Goal: Information Seeking & Learning: Learn about a topic

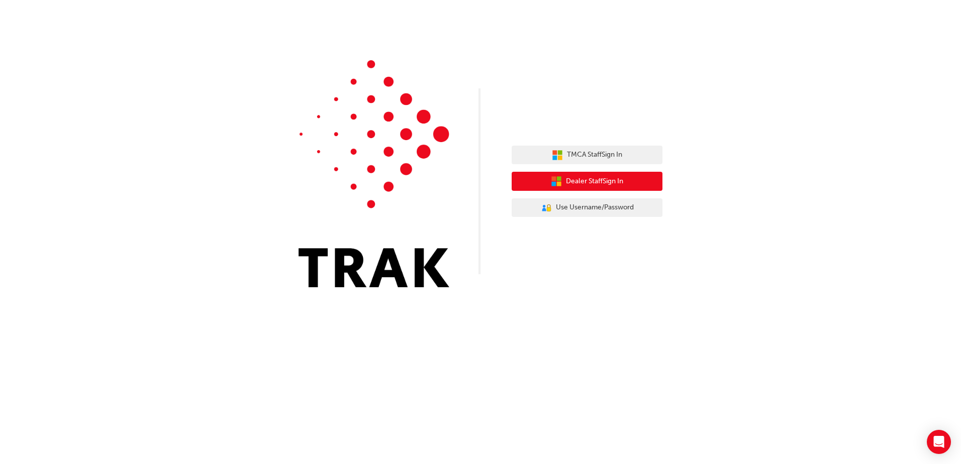
click at [582, 189] on button "Dealer Staff Sign In" at bounding box center [587, 181] width 151 height 19
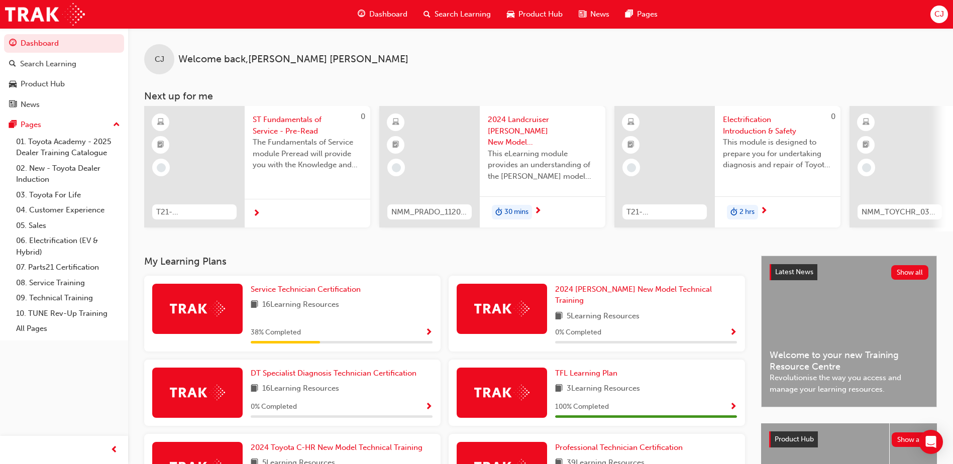
scroll to position [151, 0]
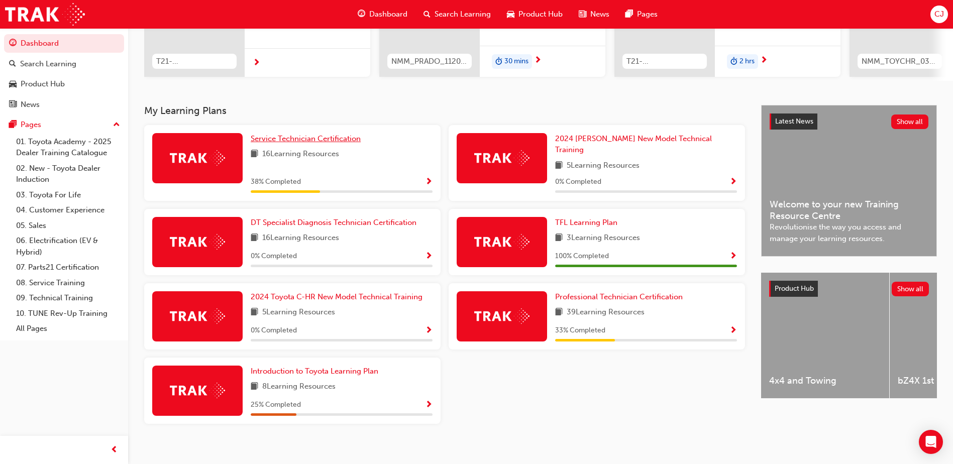
click at [330, 143] on span "Service Technician Certification" at bounding box center [306, 138] width 110 height 9
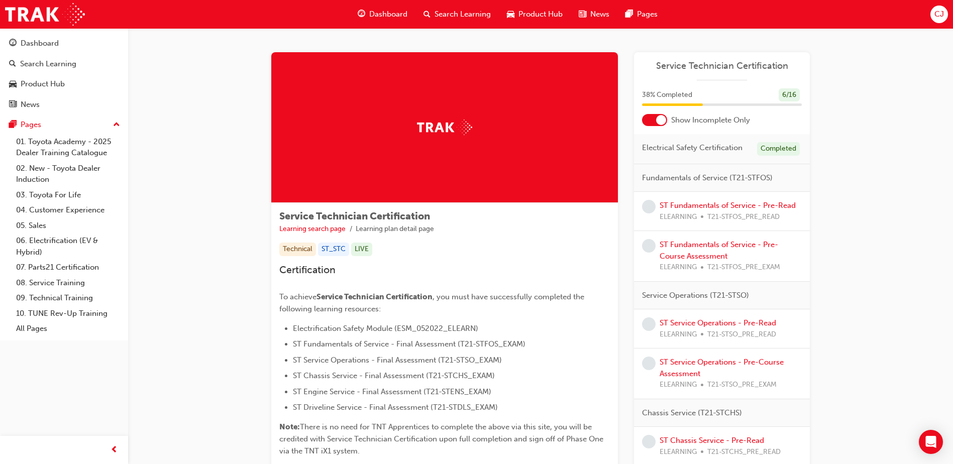
click at [361, 18] on span "guage-icon" at bounding box center [362, 14] width 8 height 13
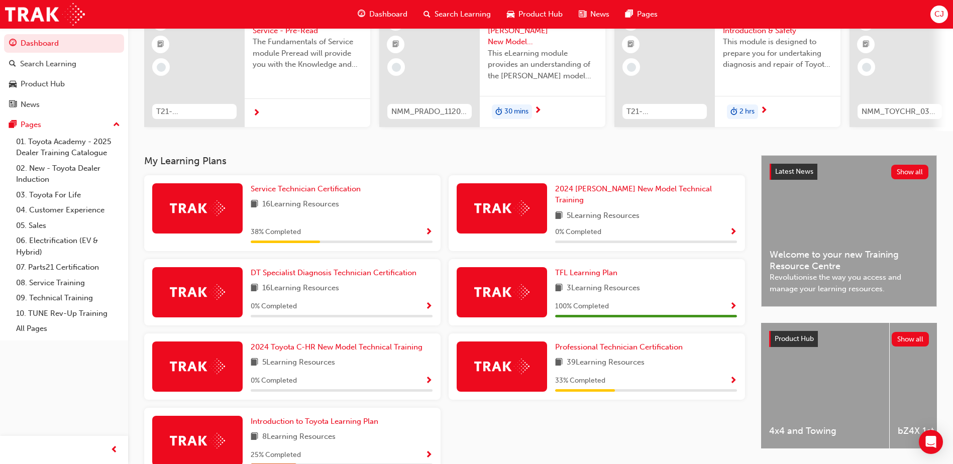
scroll to position [151, 0]
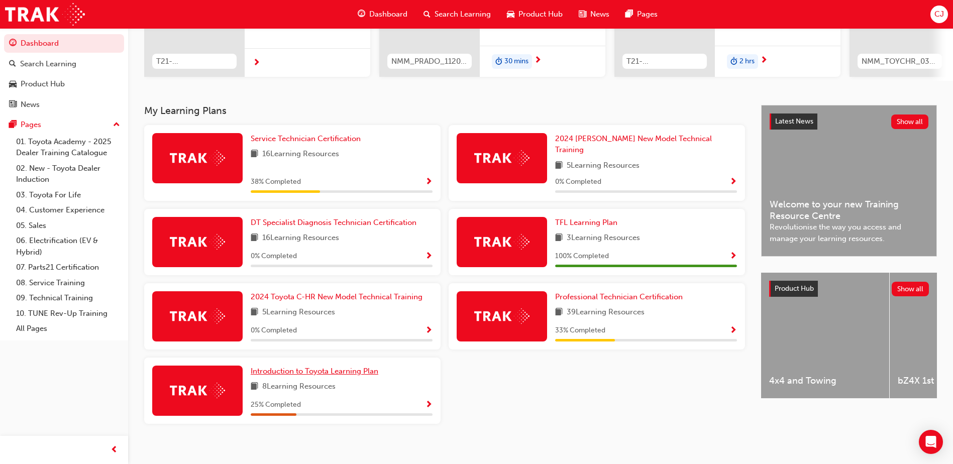
click at [337, 367] on span "Introduction to Toyota Learning Plan" at bounding box center [315, 371] width 128 height 9
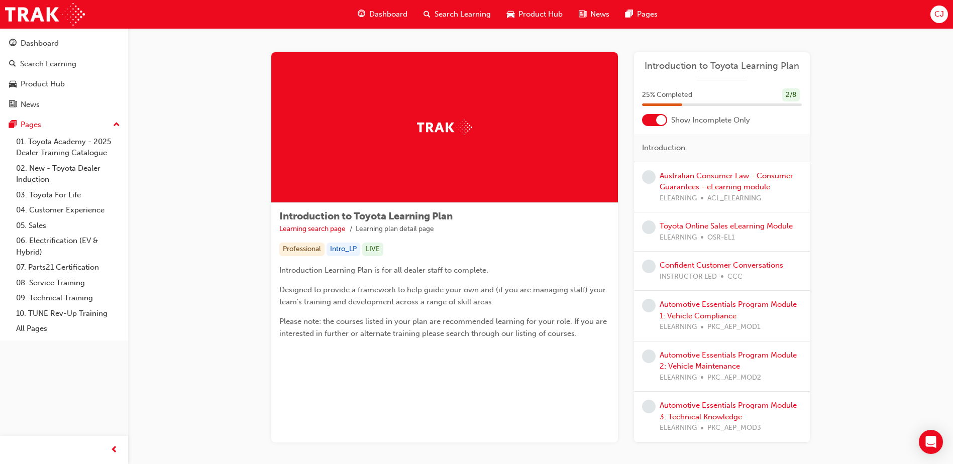
click at [383, 9] on span "Dashboard" at bounding box center [388, 15] width 38 height 12
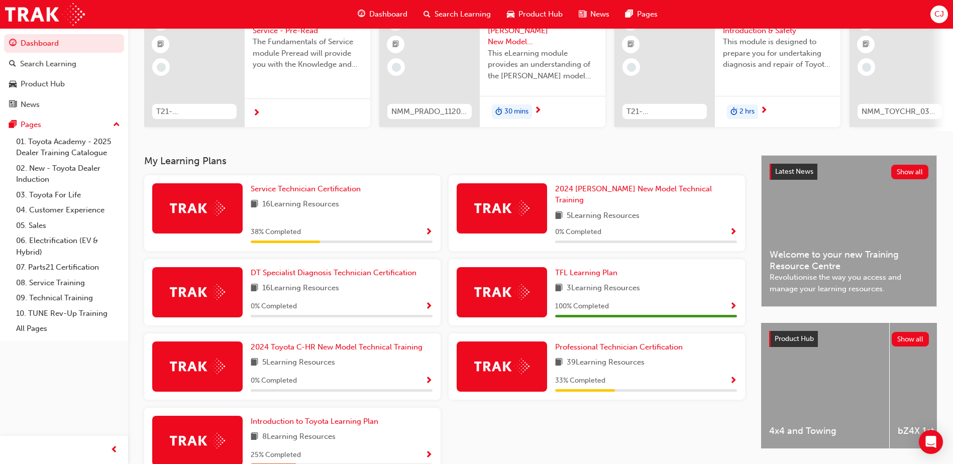
scroll to position [151, 0]
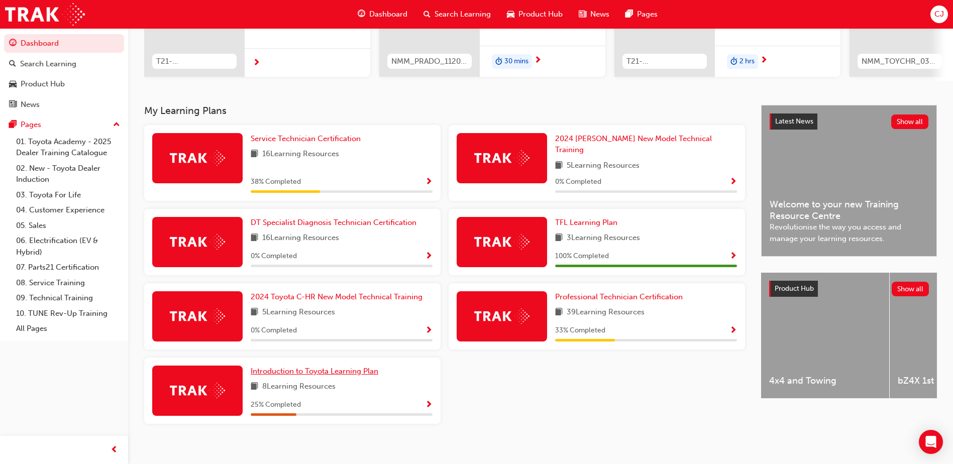
click at [310, 368] on span "Introduction to Toyota Learning Plan" at bounding box center [315, 371] width 128 height 9
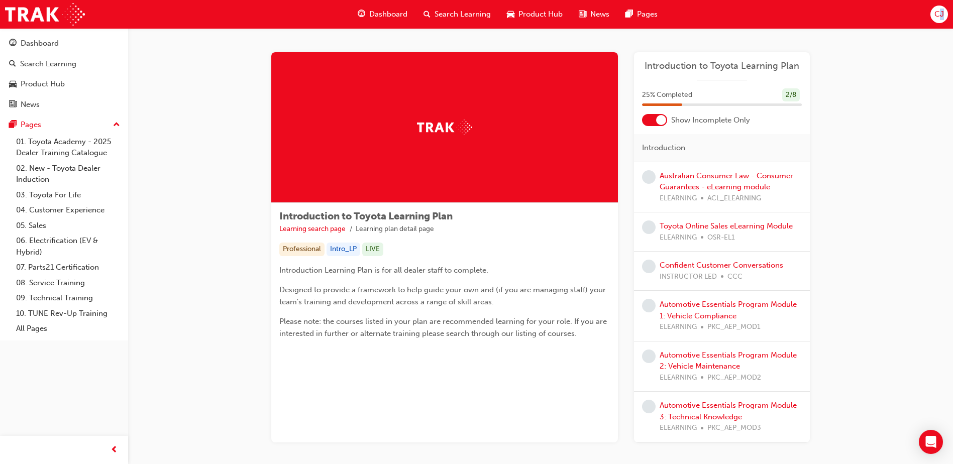
click at [942, 23] on div "Dashboard Search Learning Product Hub News Pages CJ" at bounding box center [476, 14] width 953 height 29
click at [891, 74] on div "Introduction to Toyota Learning Plan Learning search page Learning plan detail …" at bounding box center [540, 259] width 825 height 463
click at [938, 18] on span "CJ" at bounding box center [940, 15] width 10 height 12
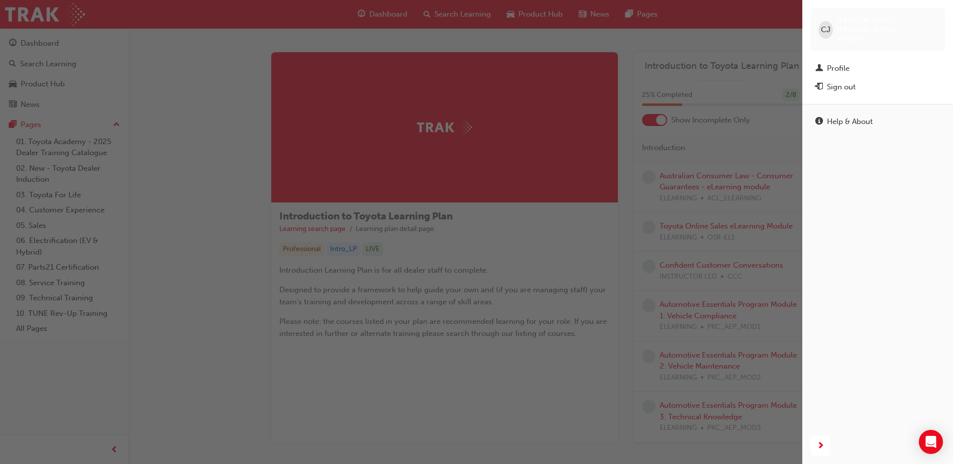
click at [866, 81] on div "Sign out" at bounding box center [878, 87] width 125 height 13
